Goal: Task Accomplishment & Management: Use online tool/utility

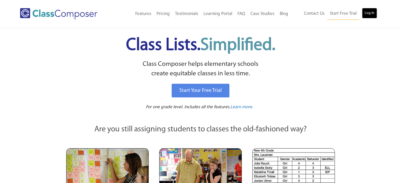
click at [370, 13] on link "Log In" at bounding box center [369, 13] width 15 height 11
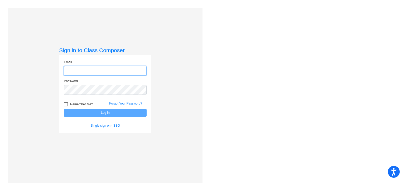
type input "kdolan@mbgsd.org"
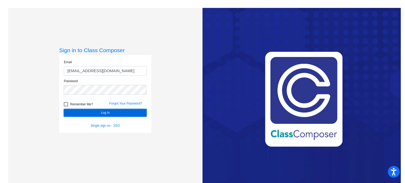
click at [99, 113] on button "Log In" at bounding box center [105, 113] width 83 height 8
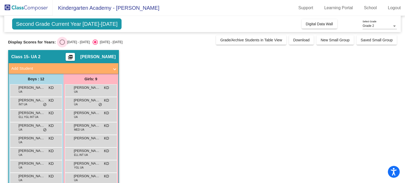
click at [63, 42] on div "Select an option" at bounding box center [62, 42] width 5 height 5
click at [62, 45] on input "2024 - 2025" at bounding box center [62, 45] width 0 height 0
radio input "true"
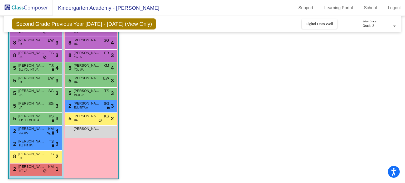
scroll to position [61, 0]
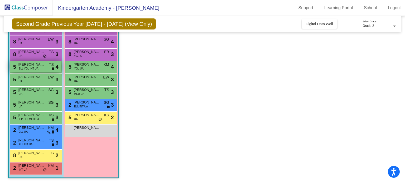
click at [36, 68] on span "ELL YGL INT UA" at bounding box center [29, 69] width 20 height 4
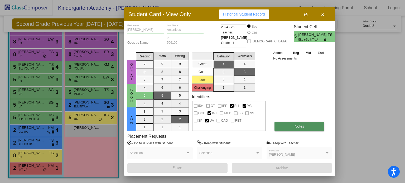
click at [306, 124] on button "Notes" at bounding box center [300, 127] width 50 height 10
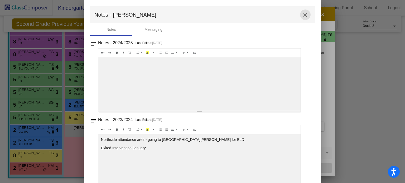
click at [304, 13] on mat-icon "close" at bounding box center [306, 15] width 6 height 6
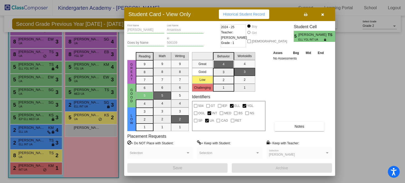
click at [324, 16] on icon "button" at bounding box center [323, 15] width 3 height 4
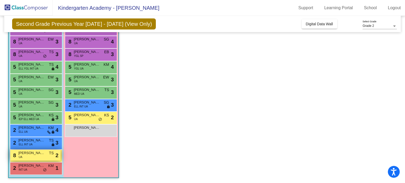
click at [37, 153] on span "Landry Underkoffler" at bounding box center [31, 153] width 26 height 5
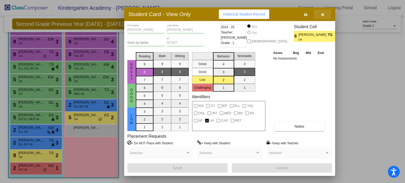
click at [324, 13] on icon "button" at bounding box center [323, 15] width 3 height 4
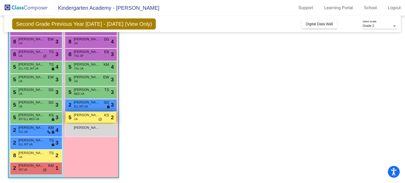
click at [76, 117] on span "UA" at bounding box center [76, 119] width 4 height 4
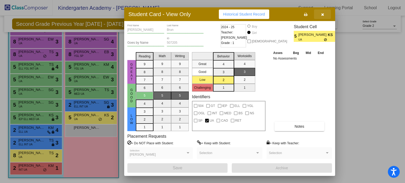
click at [323, 14] on icon "button" at bounding box center [323, 15] width 3 height 4
